Goal: Transaction & Acquisition: Book appointment/travel/reservation

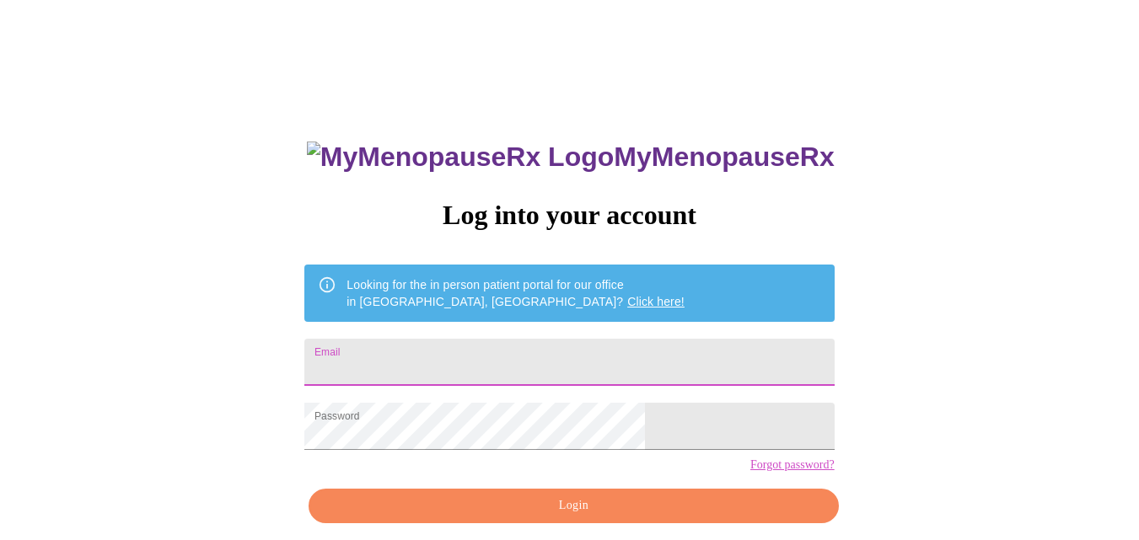
click at [479, 351] on input "Email" at bounding box center [568, 362] width 529 height 47
type input "[EMAIL_ADDRESS][DOMAIN_NAME]"
click at [542, 517] on span "Login" at bounding box center [573, 506] width 491 height 21
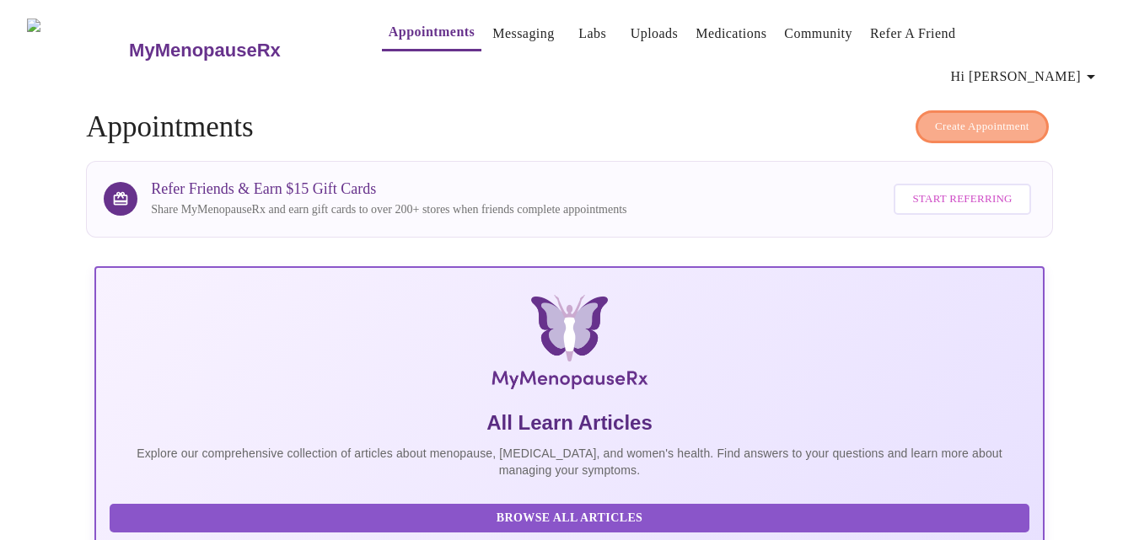
click at [935, 117] on span "Create Appointment" at bounding box center [982, 126] width 94 height 19
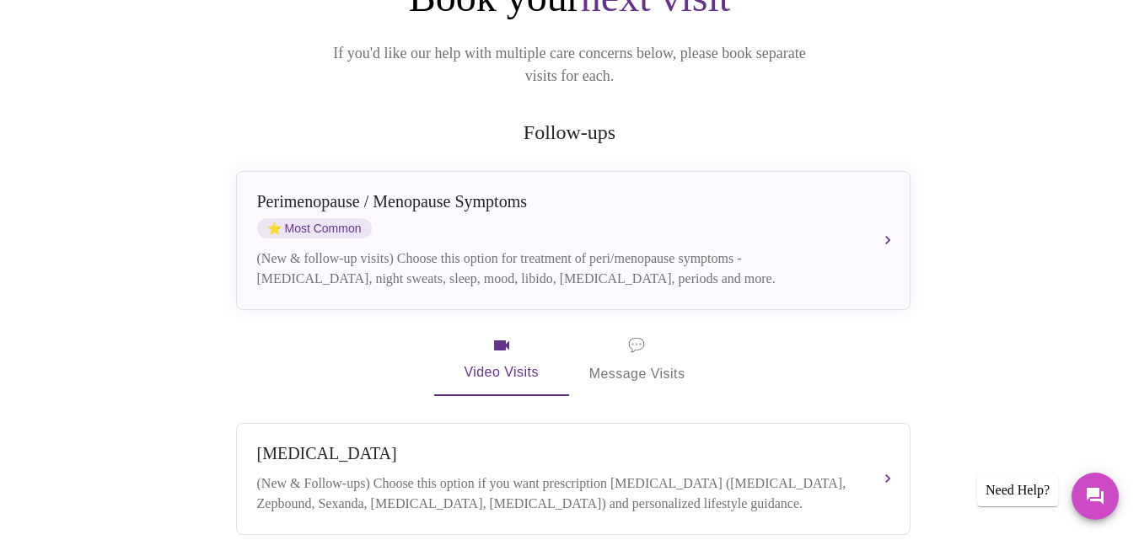
scroll to position [253, 0]
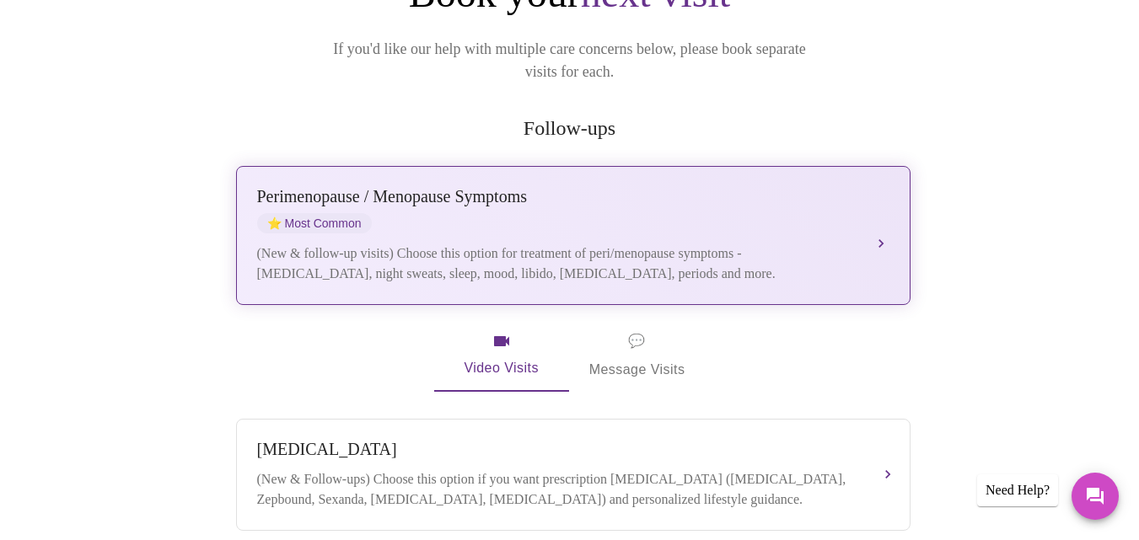
click at [302, 213] on span "⭐ Most Common" at bounding box center [314, 223] width 115 height 20
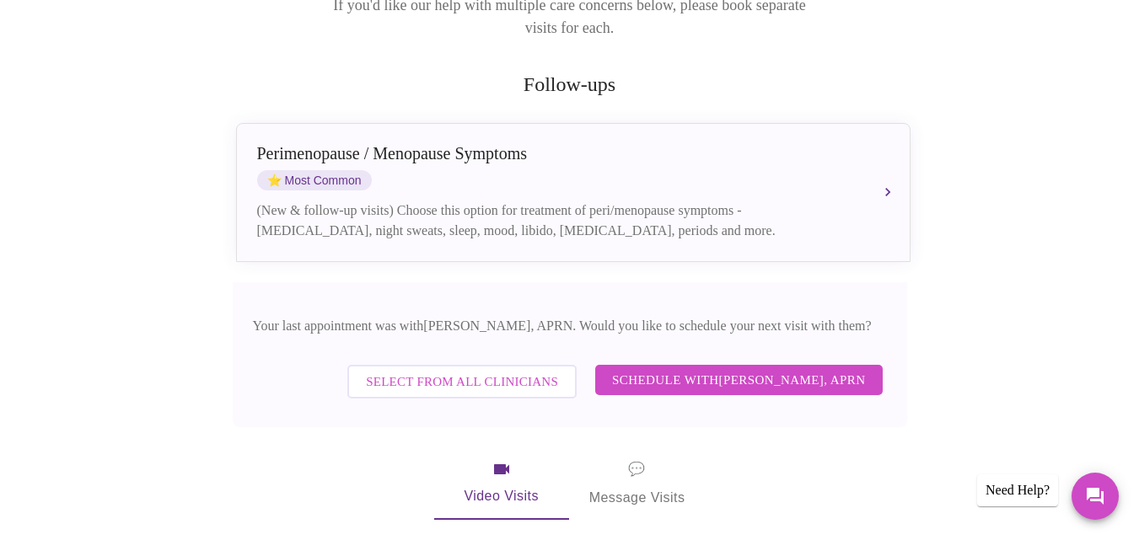
scroll to position [224, 0]
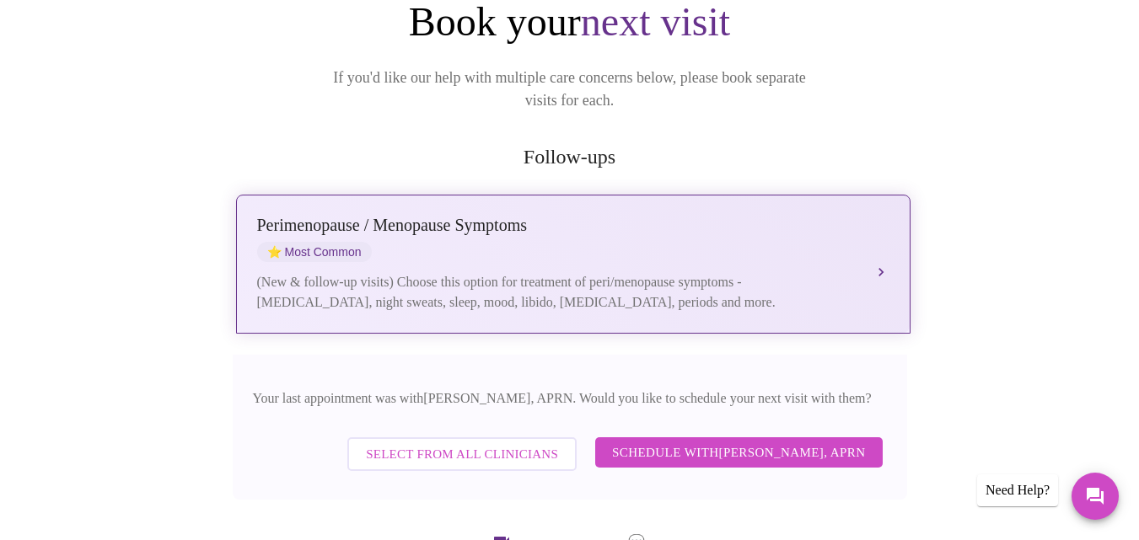
click at [463, 216] on div "Perimenopause / Menopause Symptoms" at bounding box center [556, 225] width 598 height 19
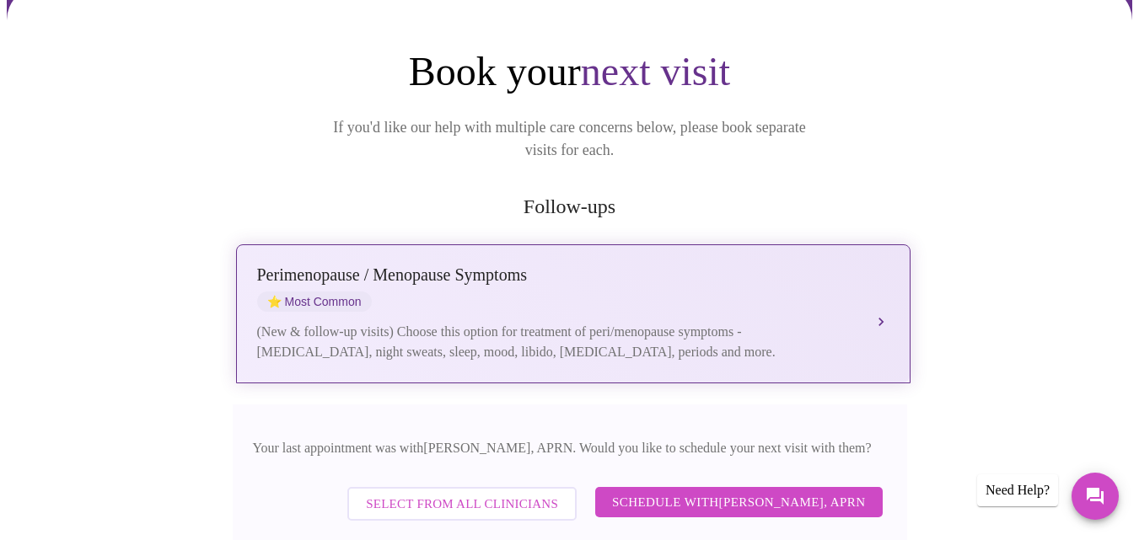
scroll to position [140, 0]
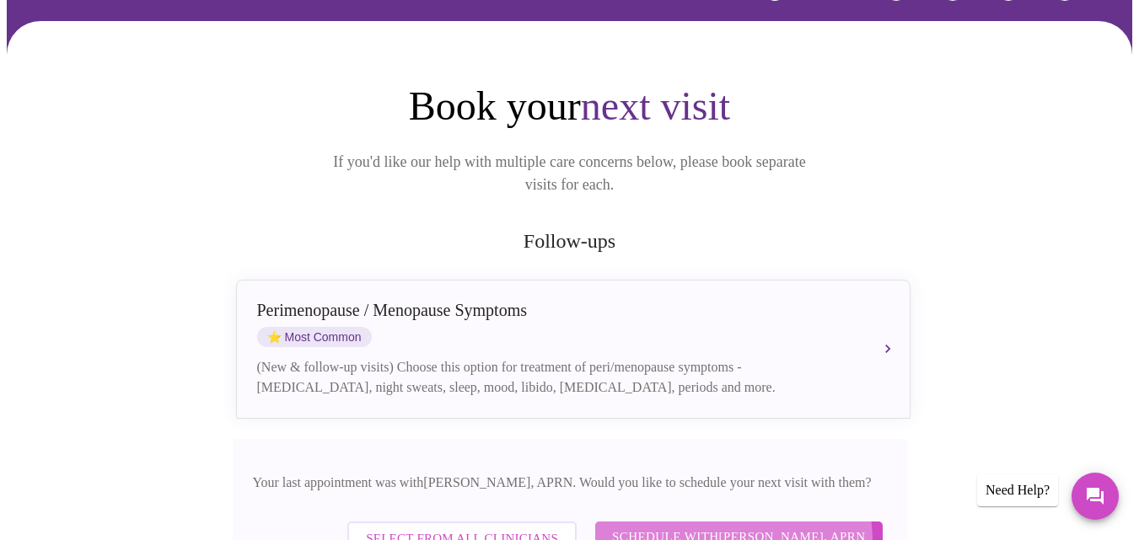
click at [715, 526] on span "Schedule with [PERSON_NAME], APRN" at bounding box center [739, 537] width 254 height 22
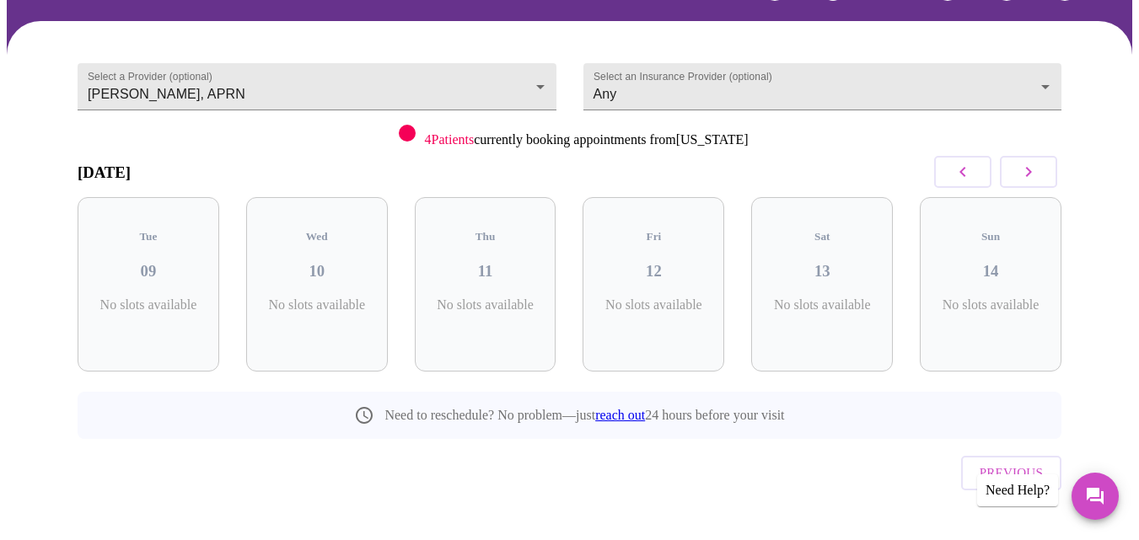
scroll to position [122, 0]
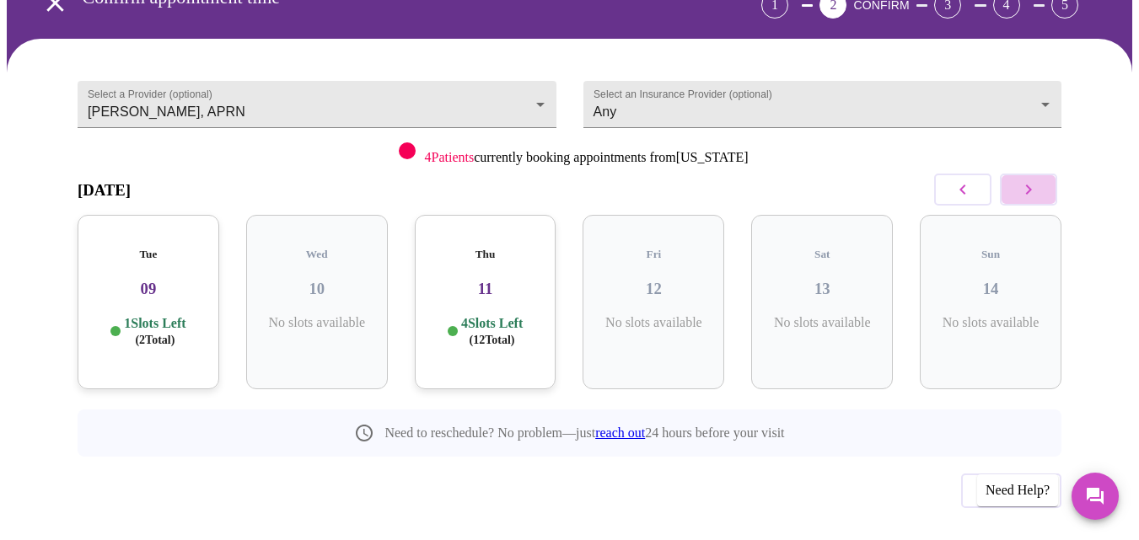
click at [1035, 180] on icon "button" at bounding box center [1028, 190] width 20 height 20
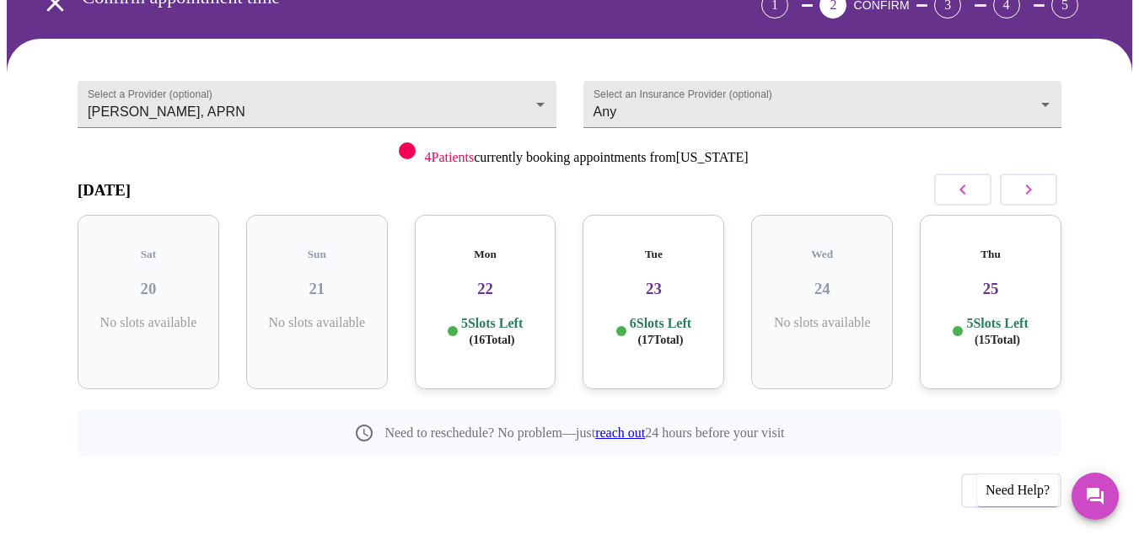
click at [993, 315] on p "5 Slots Left ( 15 Total)" at bounding box center [997, 331] width 62 height 33
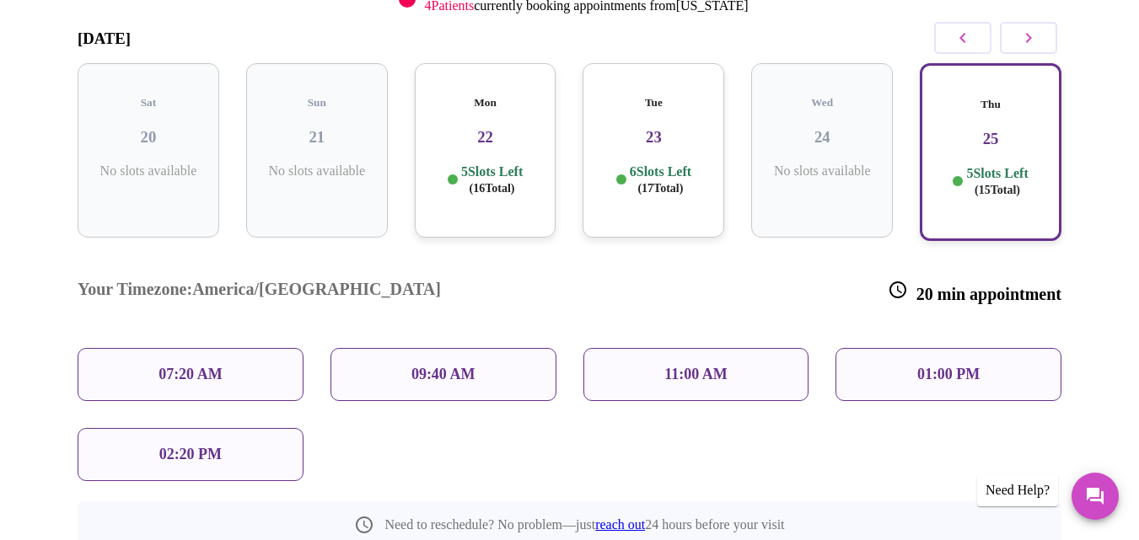
scroll to position [291, 0]
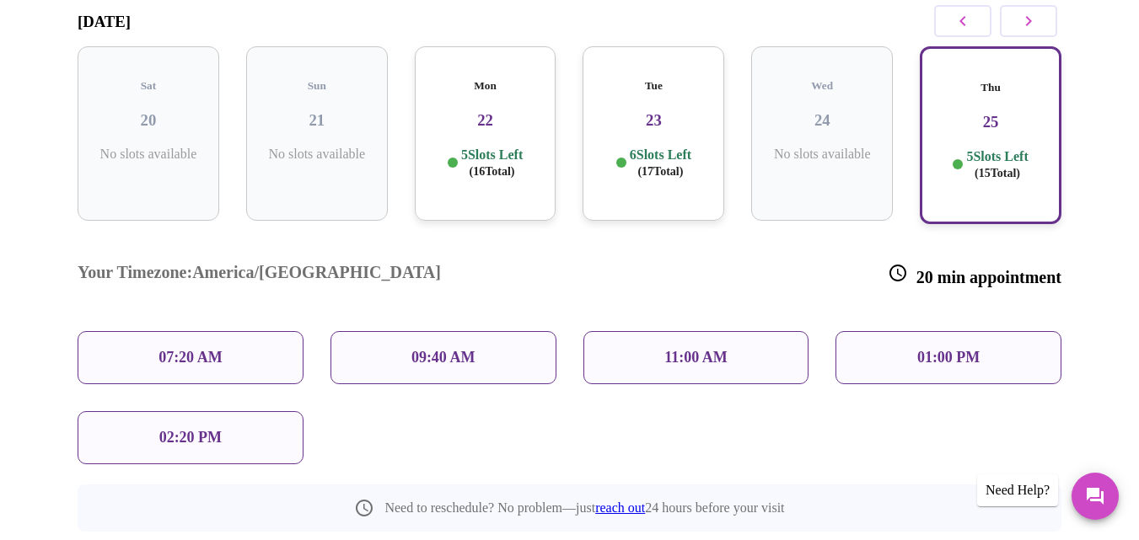
click at [963, 349] on p "01:00 PM" at bounding box center [948, 358] width 62 height 18
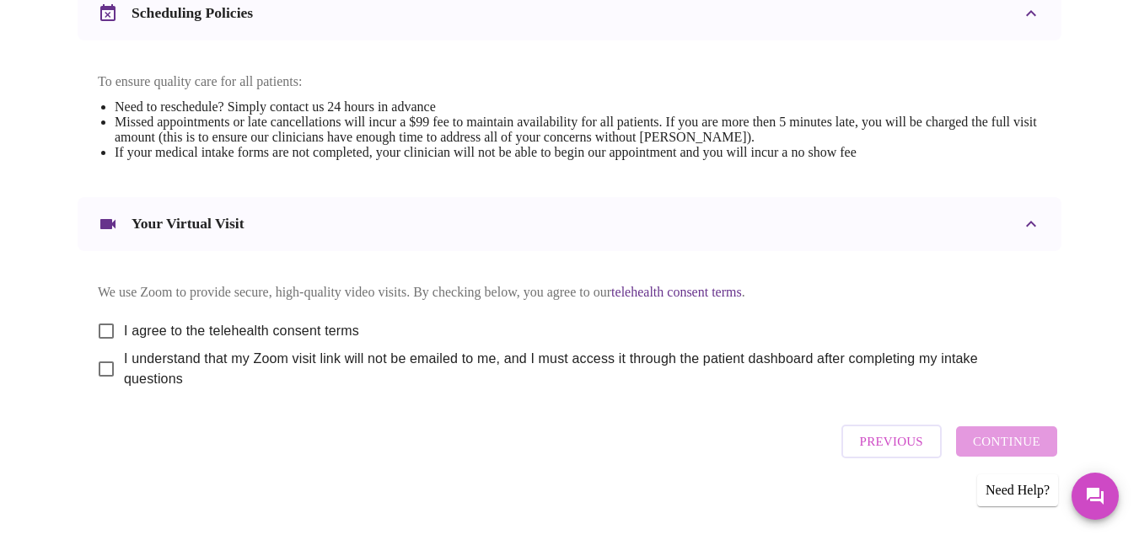
scroll to position [687, 0]
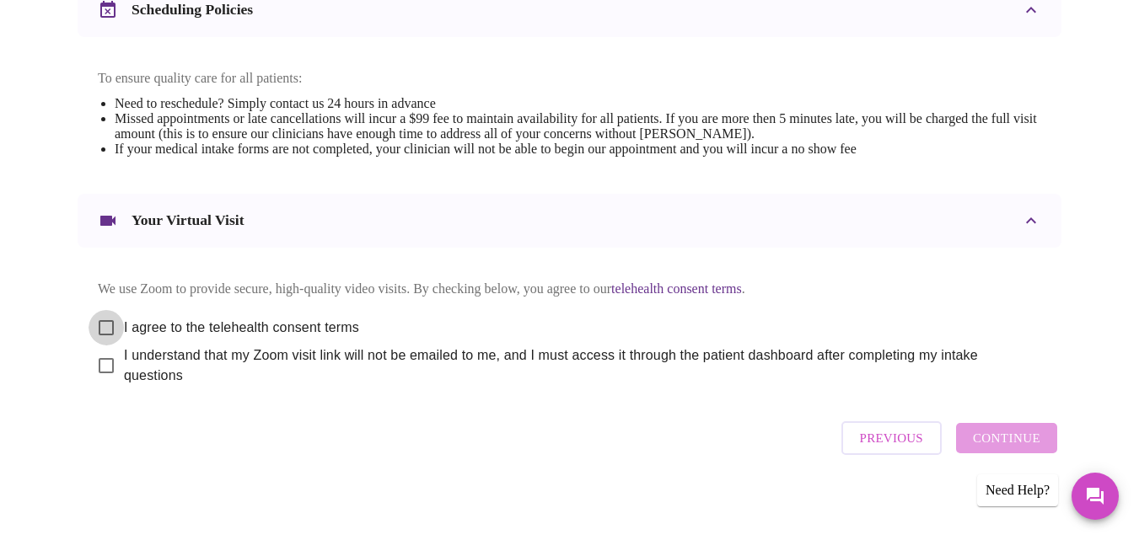
click at [98, 316] on input "I agree to the telehealth consent terms" at bounding box center [106, 327] width 35 height 35
checkbox input "true"
click at [100, 357] on input "I understand that my Zoom visit link will not be emailed to me, and I must acce…" at bounding box center [106, 365] width 35 height 35
checkbox input "true"
click at [1019, 437] on span "Continue" at bounding box center [1006, 438] width 67 height 22
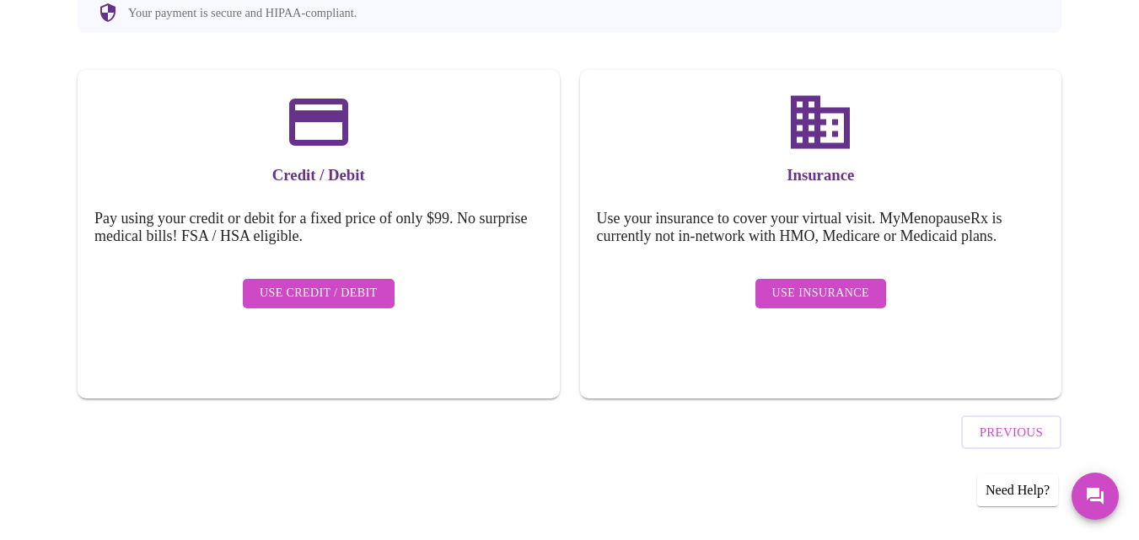
scroll to position [177, 0]
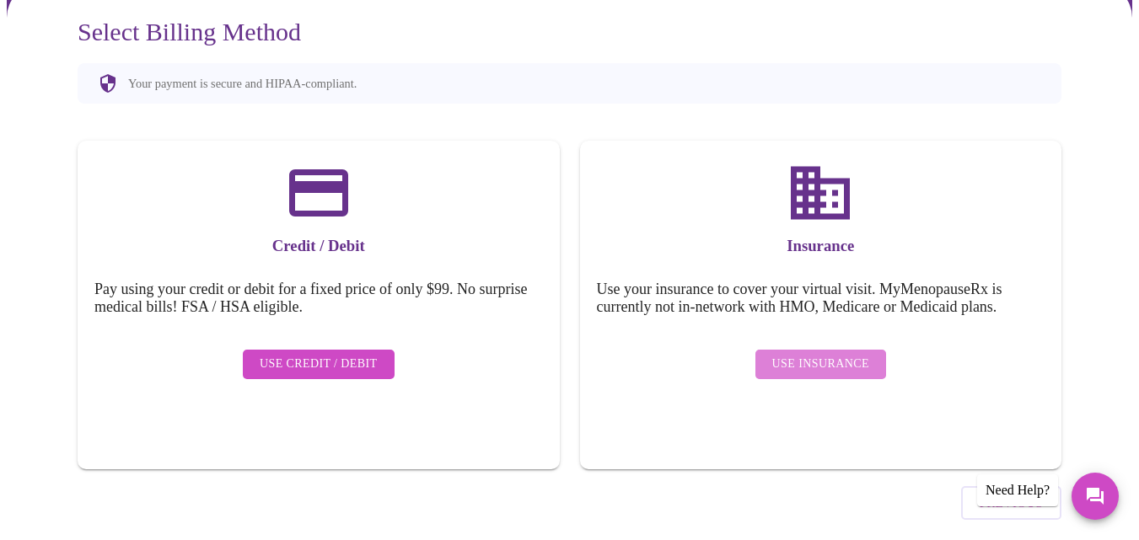
click at [843, 354] on span "Use Insurance" at bounding box center [820, 364] width 97 height 21
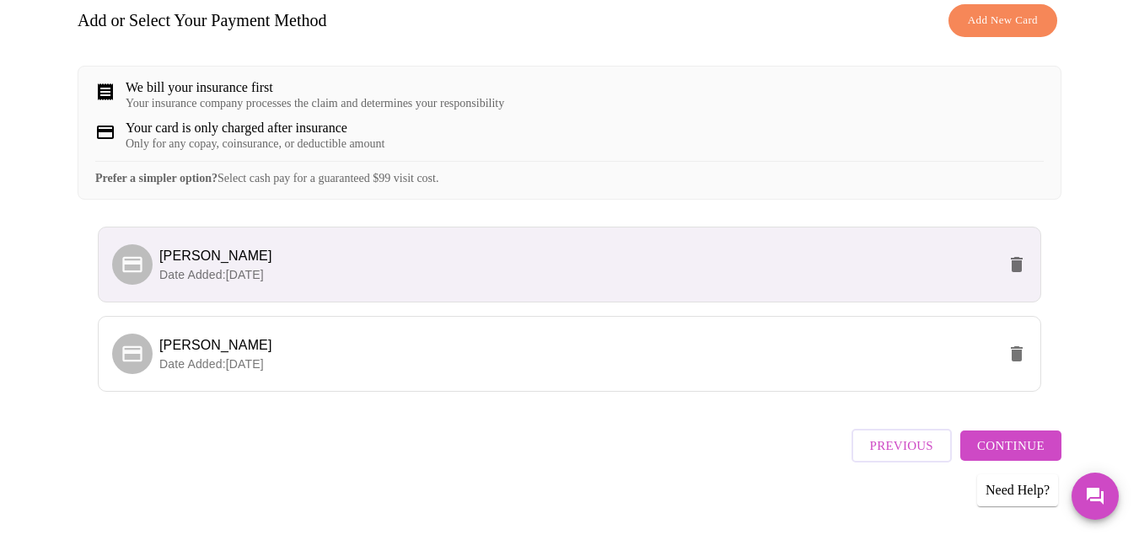
scroll to position [283, 0]
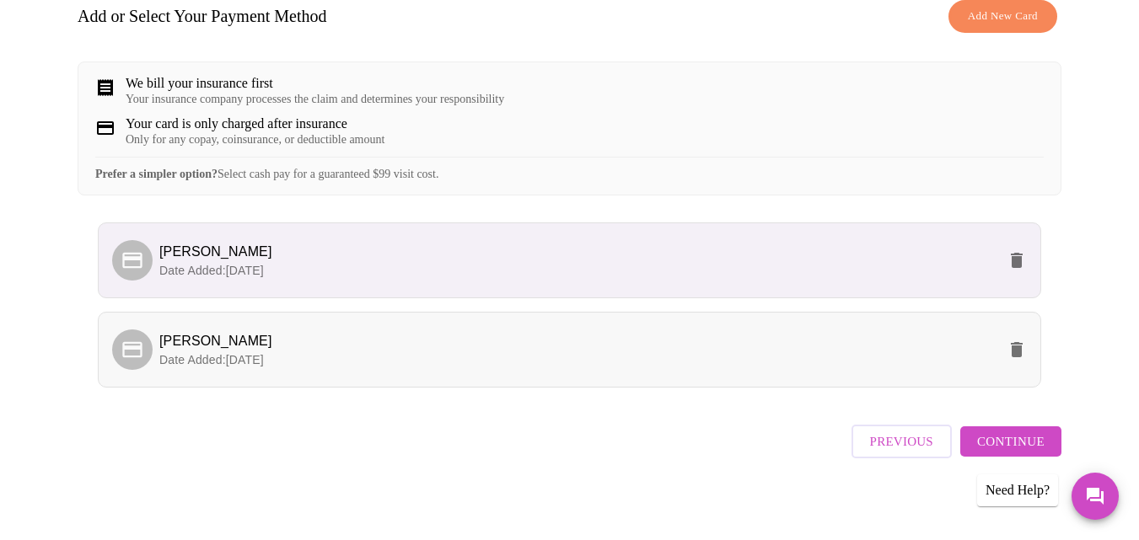
click at [298, 364] on p "Date Added: [DATE]" at bounding box center [577, 359] width 837 height 17
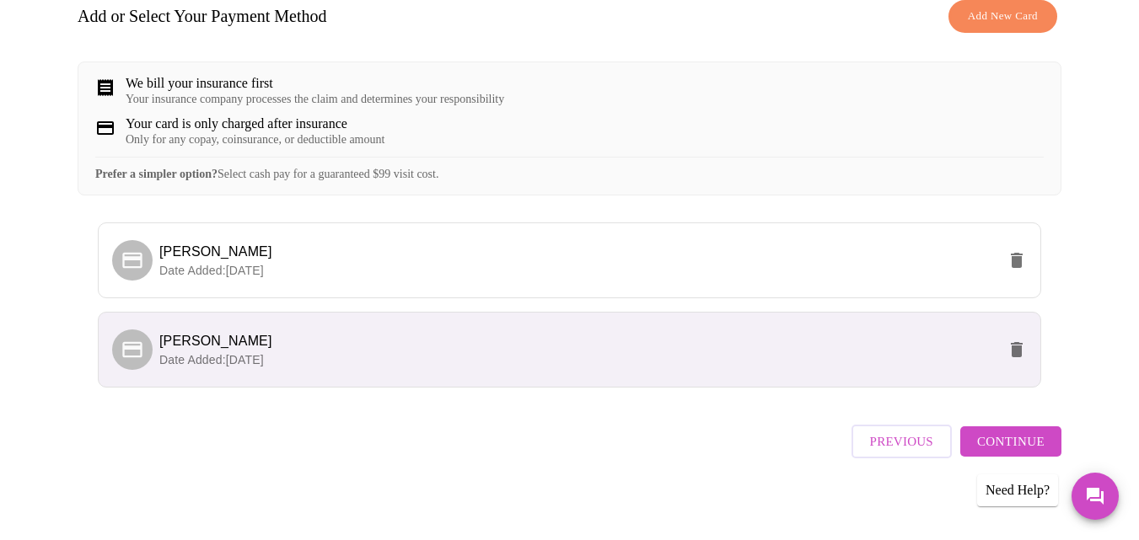
click at [134, 346] on icon at bounding box center [131, 349] width 19 height 16
click at [229, 356] on span "Date Added: [DATE]" at bounding box center [211, 359] width 105 height 13
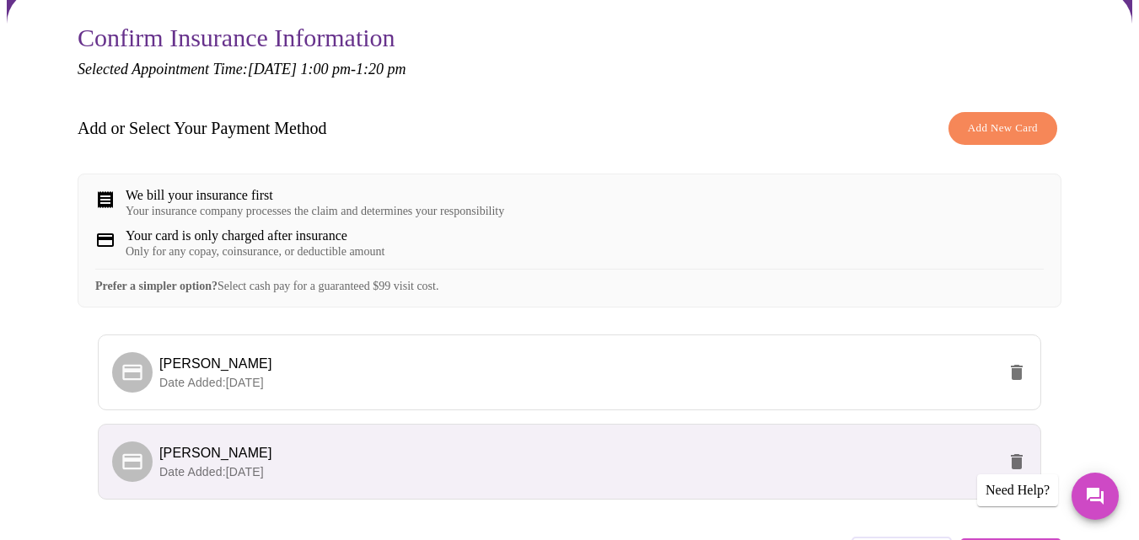
scroll to position [199, 0]
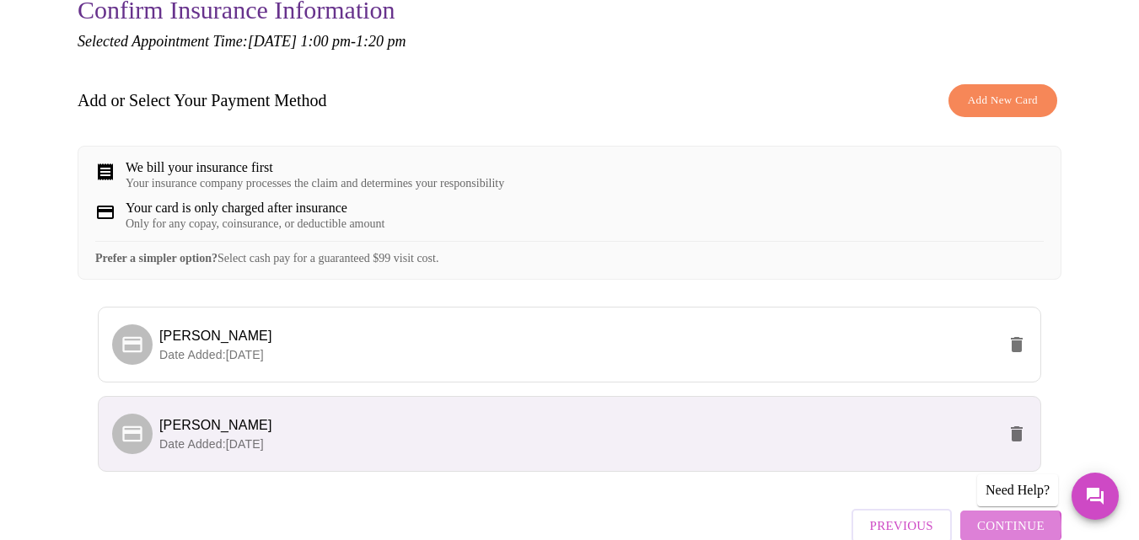
click at [1011, 525] on span "Continue" at bounding box center [1010, 526] width 67 height 22
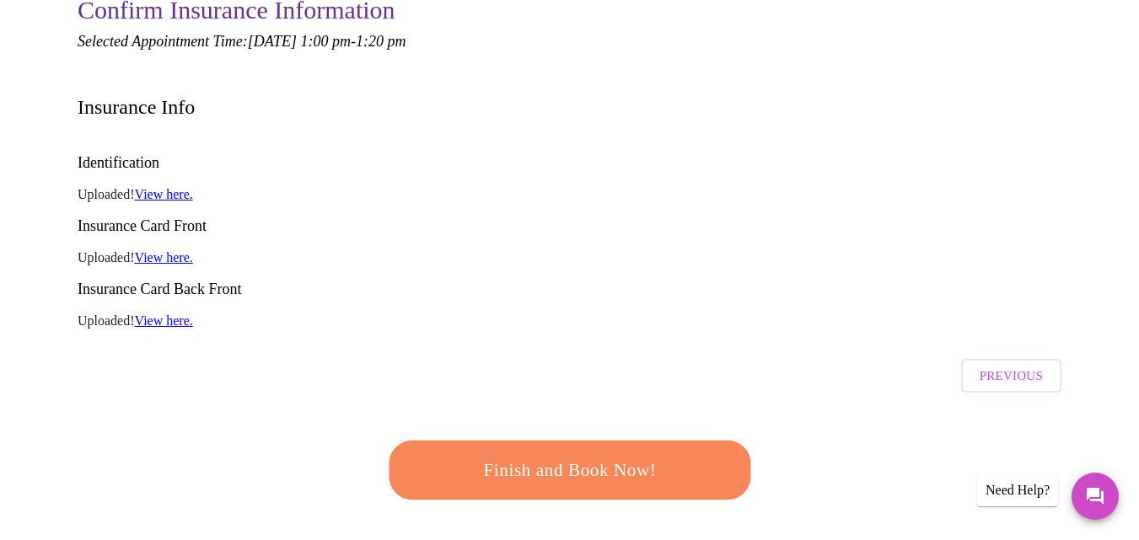
click at [562, 454] on span "Finish and Book Now!" at bounding box center [569, 470] width 325 height 33
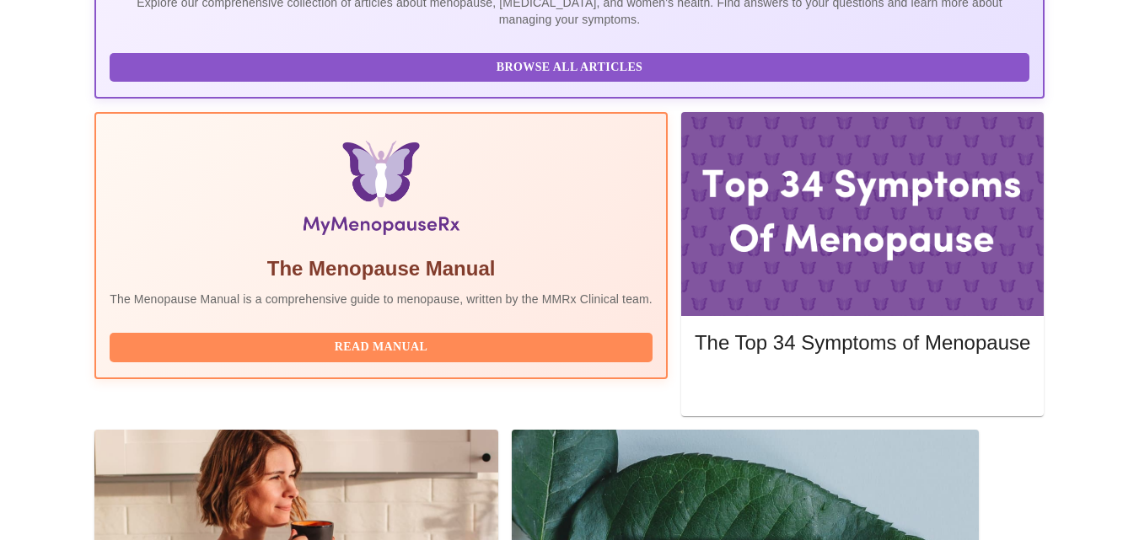
scroll to position [452, 0]
